Goal: Task Accomplishment & Management: Use online tool/utility

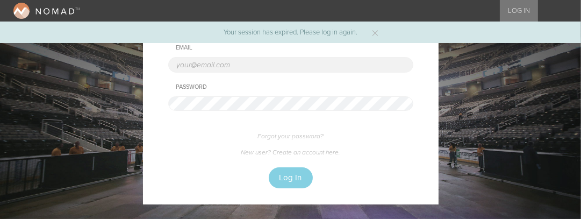
scroll to position [108, 0]
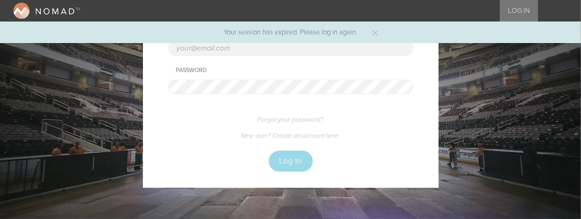
type input "pdoyle@bignight.com"
click at [290, 159] on button "Log In" at bounding box center [291, 160] width 44 height 21
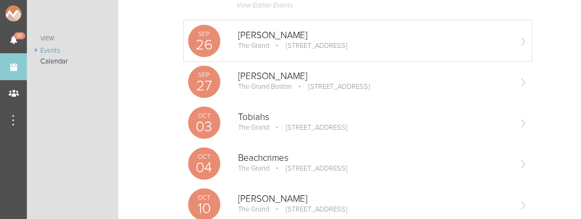
scroll to position [152, 0]
